Goal: Task Accomplishment & Management: Complete application form

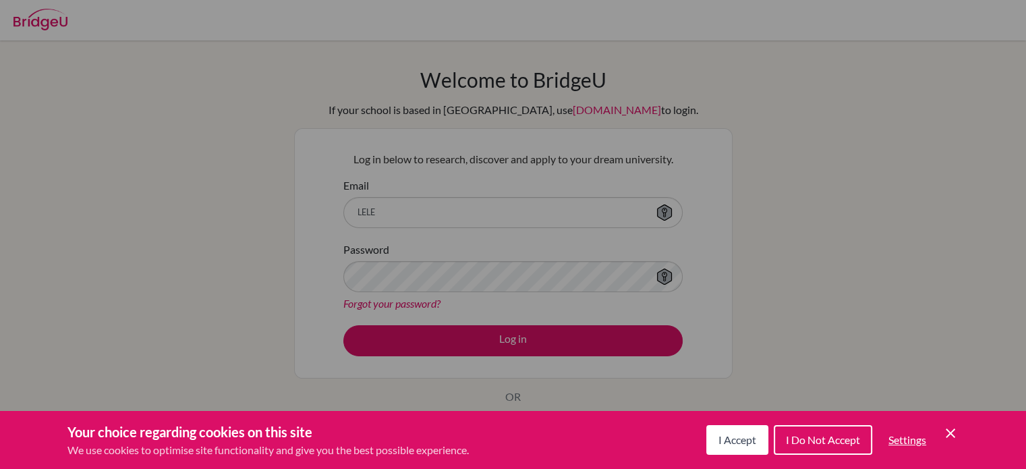
click at [420, 219] on div "Cookie Preferences" at bounding box center [513, 234] width 1026 height 469
click at [550, 221] on div "Cookie Preferences" at bounding box center [513, 234] width 1026 height 469
click at [742, 442] on span "I Accept" at bounding box center [737, 439] width 38 height 13
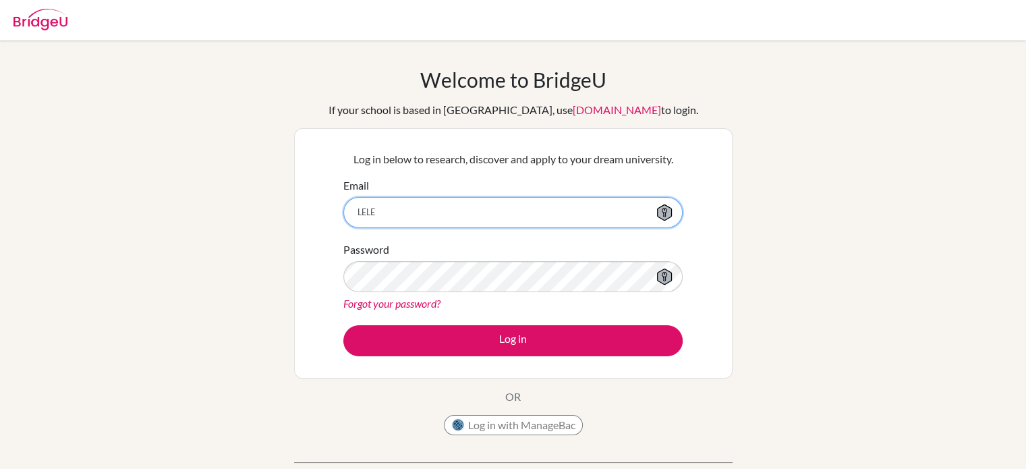
click at [569, 213] on input "LELE" at bounding box center [512, 212] width 339 height 31
type input "L"
click at [569, 213] on input "Email" at bounding box center [512, 212] width 339 height 31
type input "[EMAIL_ADDRESS][DOMAIN_NAME]"
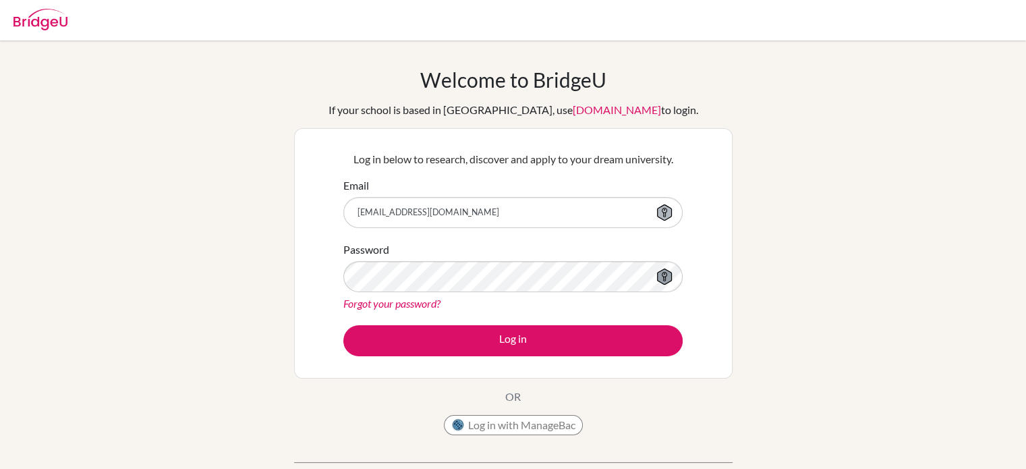
click at [664, 275] on icon at bounding box center [664, 276] width 15 height 16
click at [621, 312] on form "Email [EMAIL_ADDRESS][DOMAIN_NAME] Password Forgot your password? Log in" at bounding box center [512, 266] width 339 height 179
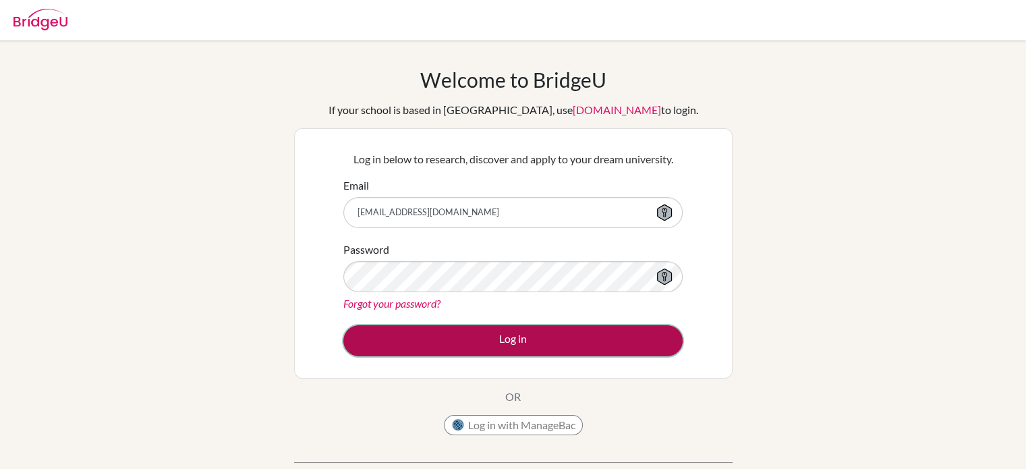
click at [625, 351] on button "Log in" at bounding box center [512, 340] width 339 height 31
